Goal: Task Accomplishment & Management: Manage account settings

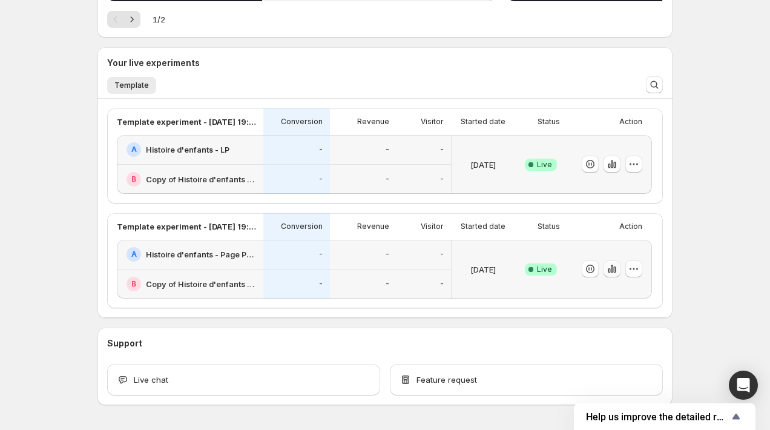
scroll to position [226, 0]
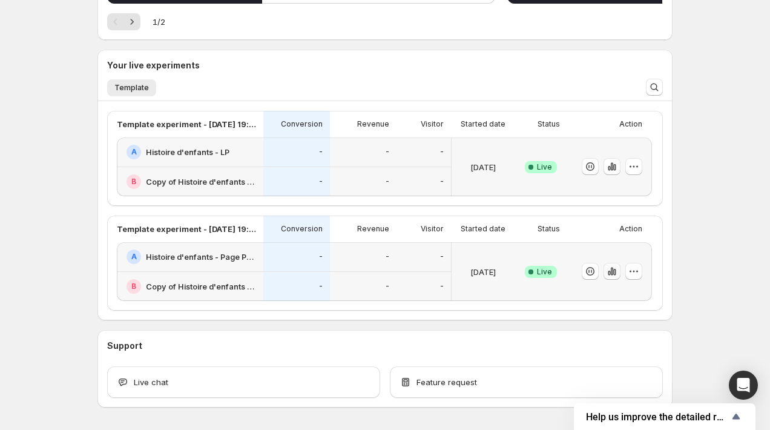
click at [618, 273] on button "button" at bounding box center [612, 271] width 17 height 17
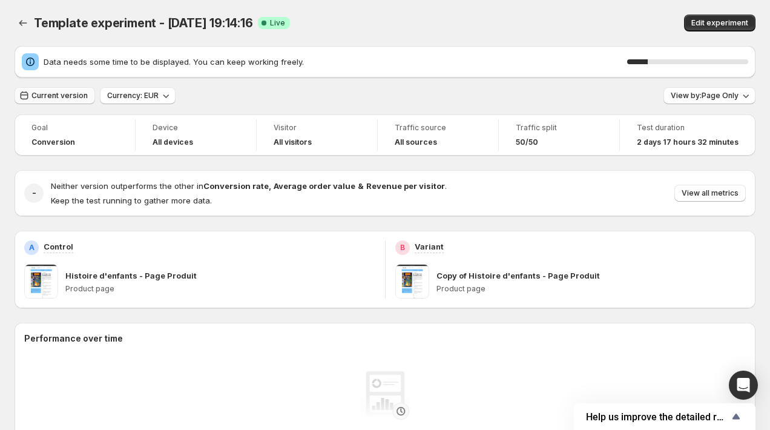
click at [73, 94] on span "Current version" at bounding box center [59, 96] width 56 height 10
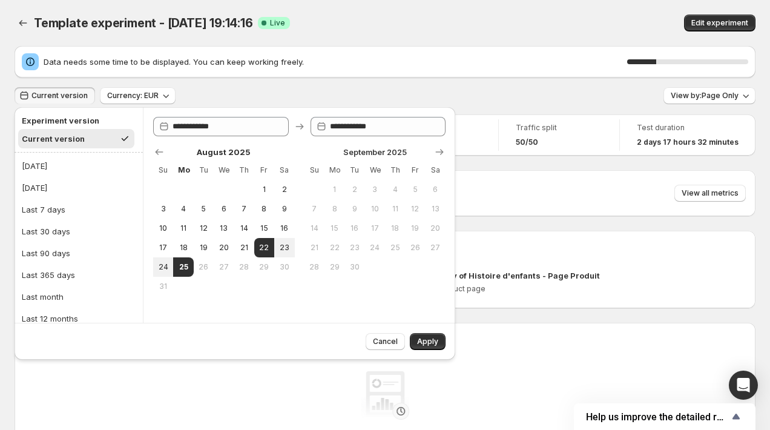
click at [73, 94] on span "Current version" at bounding box center [59, 96] width 56 height 10
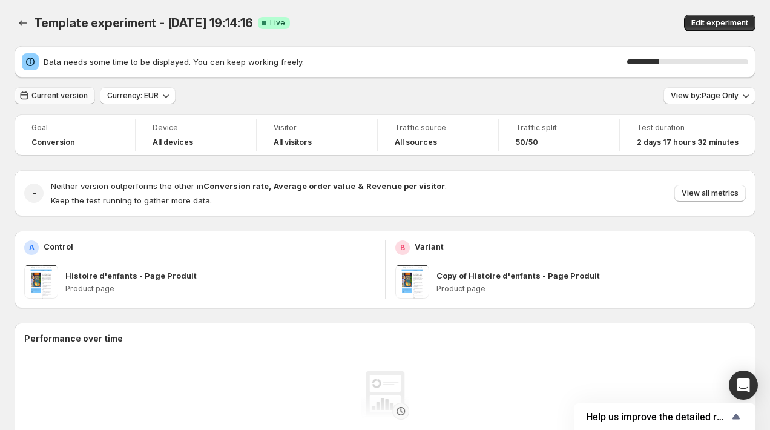
click at [73, 94] on span "Current version" at bounding box center [59, 96] width 56 height 10
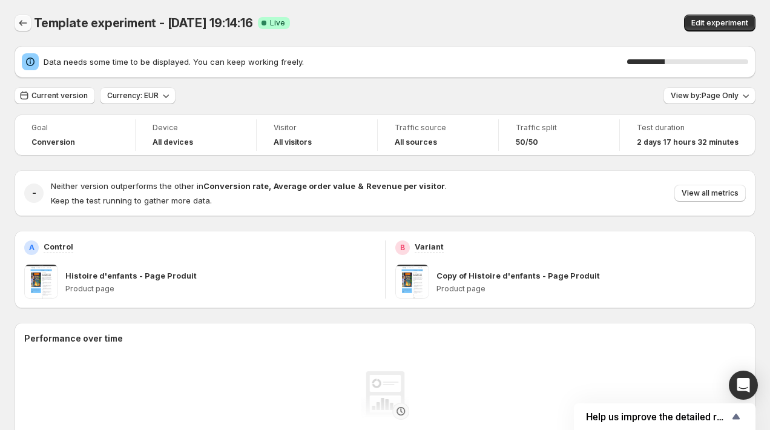
click at [24, 19] on icon "Back" at bounding box center [23, 23] width 12 height 12
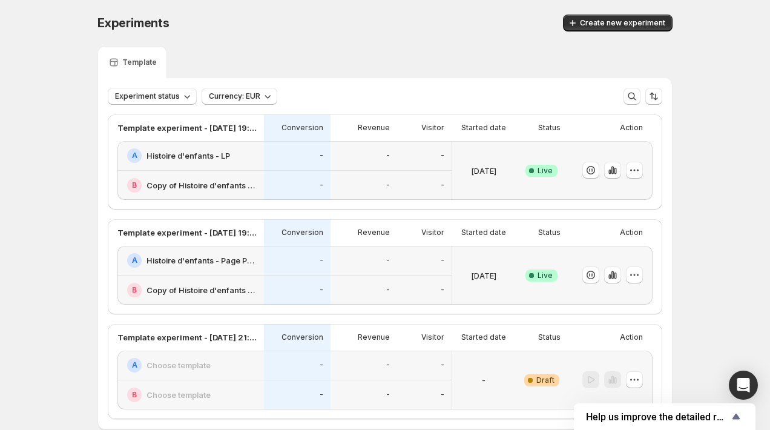
scroll to position [65, 0]
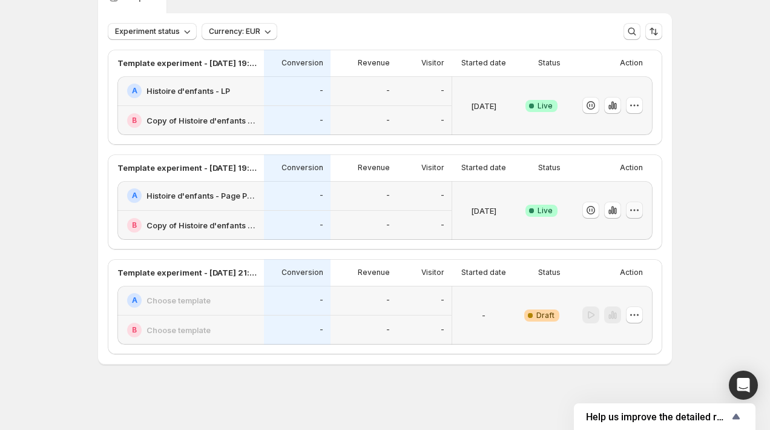
click at [634, 216] on button "button" at bounding box center [634, 210] width 17 height 17
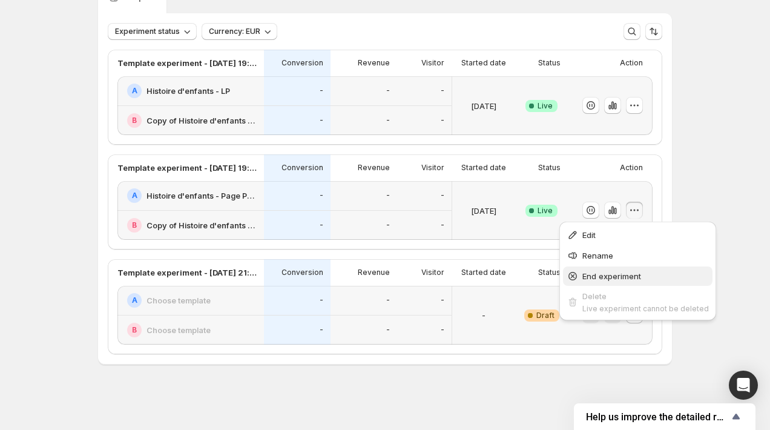
click at [622, 272] on span "End experiment" at bounding box center [611, 276] width 59 height 10
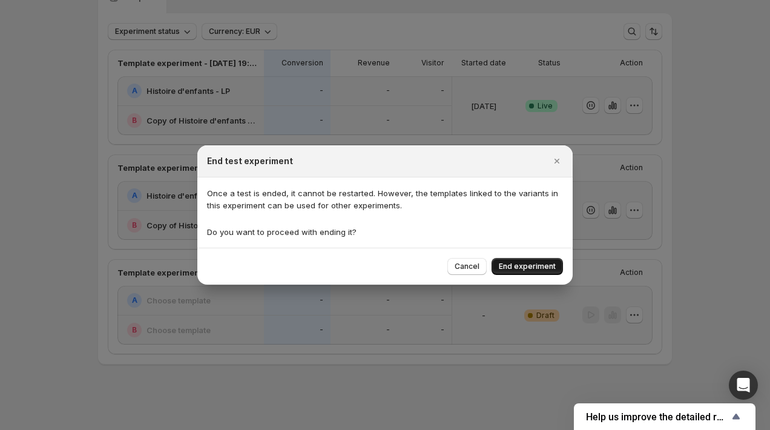
click at [539, 267] on span "End experiment" at bounding box center [527, 266] width 57 height 10
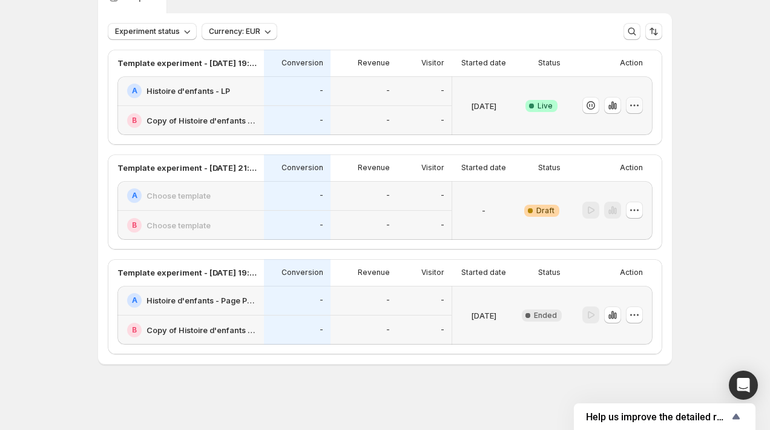
click at [639, 103] on icon "button" at bounding box center [634, 105] width 12 height 12
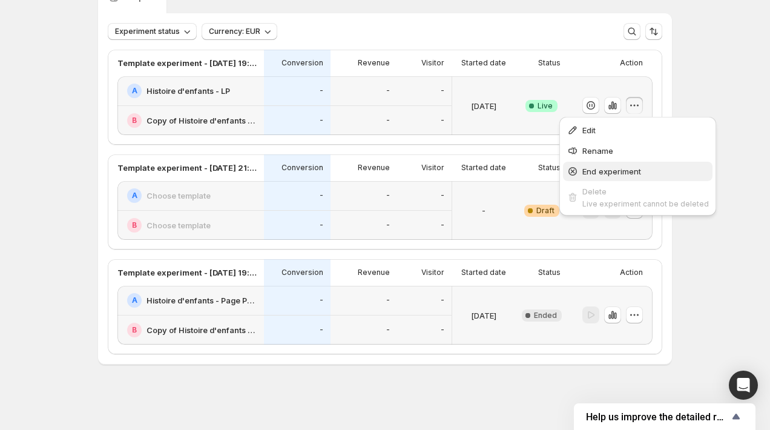
click at [606, 170] on span "End experiment" at bounding box center [611, 171] width 59 height 10
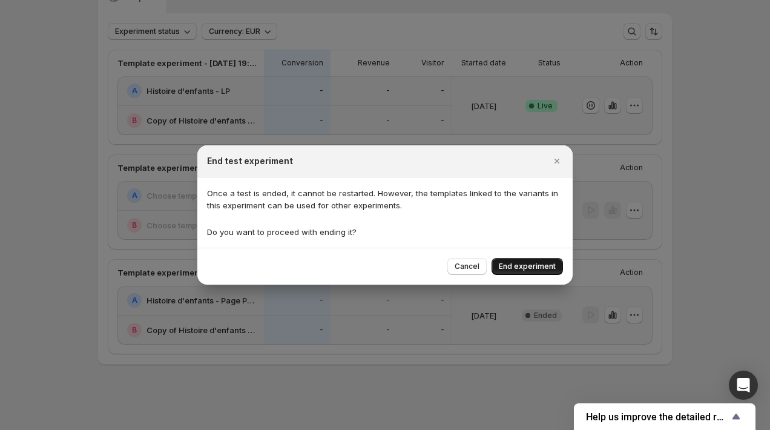
click at [536, 274] on button "End experiment" at bounding box center [527, 266] width 71 height 17
